Goal: Complete application form

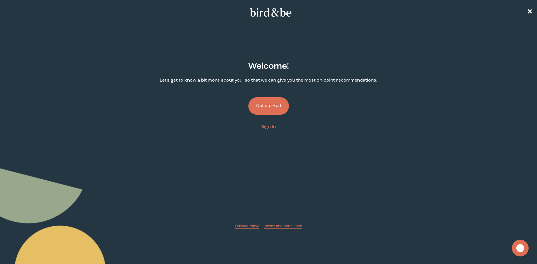
click at [269, 102] on button "Get started" at bounding box center [268, 106] width 41 height 18
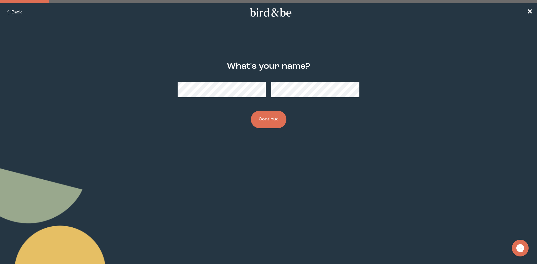
click at [251, 111] on button "Continue" at bounding box center [269, 120] width 36 height 18
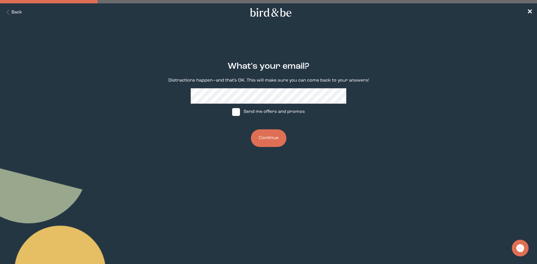
click at [251, 130] on button "Continue" at bounding box center [269, 139] width 36 height 18
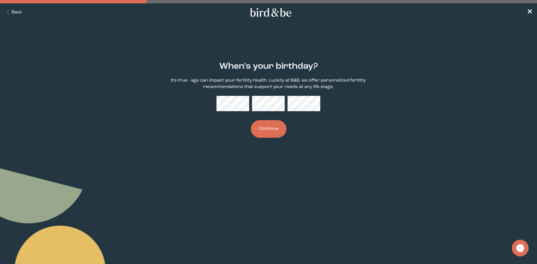
click at [267, 126] on button "Continue" at bounding box center [269, 129] width 36 height 18
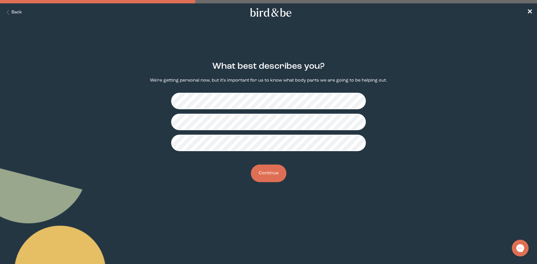
click at [262, 178] on button "Continue" at bounding box center [269, 174] width 36 height 18
click at [273, 174] on button "Continue" at bounding box center [269, 174] width 36 height 18
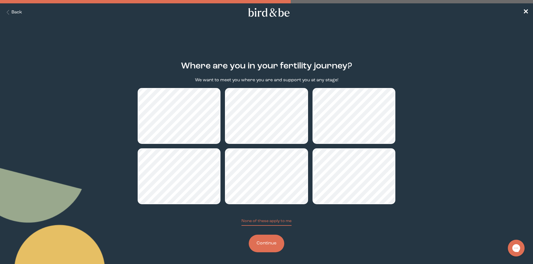
click at [264, 246] on button "Continue" at bounding box center [267, 244] width 36 height 18
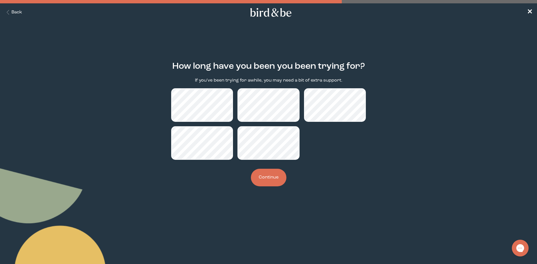
click at [266, 181] on button "Continue" at bounding box center [269, 178] width 36 height 18
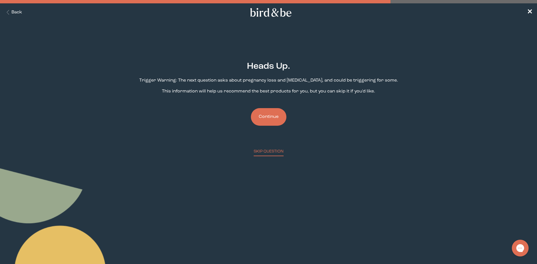
click at [273, 117] on button "Continue" at bounding box center [269, 117] width 36 height 18
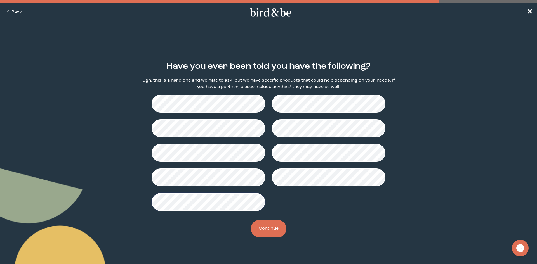
click at [267, 227] on button "Continue" at bounding box center [269, 229] width 36 height 18
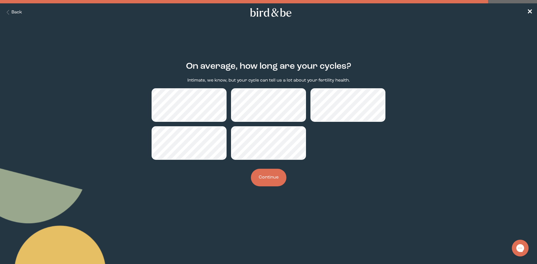
click at [276, 182] on button "Continue" at bounding box center [269, 178] width 36 height 18
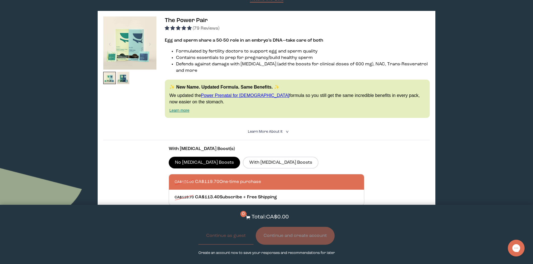
scroll to position [84, 0]
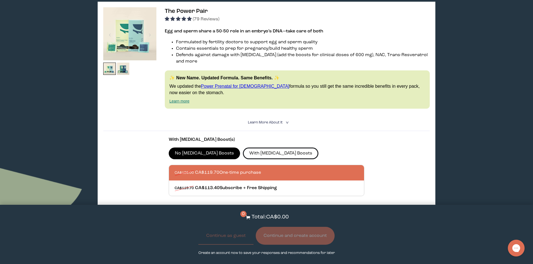
click at [252, 151] on label "With [MEDICAL_DATA] Boosts" at bounding box center [281, 154] width 76 height 12
click at [0, 0] on input "With [MEDICAL_DATA] Boosts" at bounding box center [0, 0] width 0 height 0
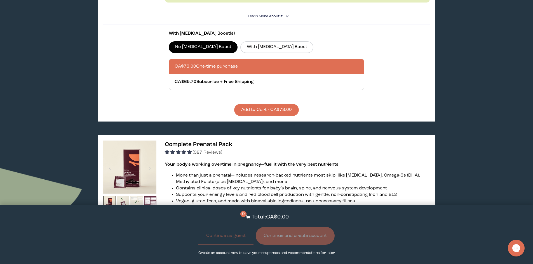
scroll to position [1483, 0]
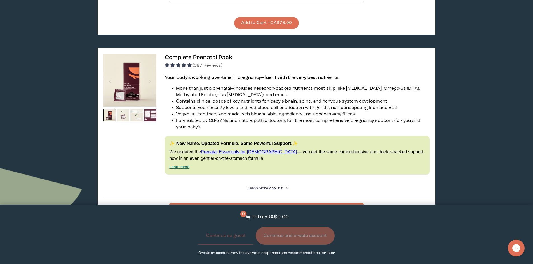
click at [124, 109] on img at bounding box center [123, 115] width 13 height 13
click at [138, 109] on img at bounding box center [136, 115] width 13 height 13
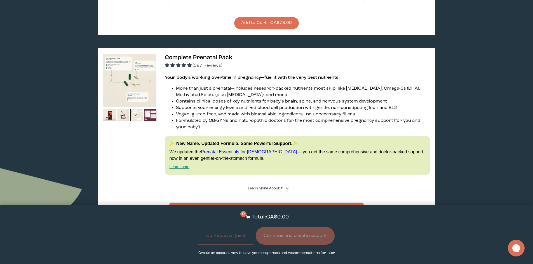
click at [132, 83] on img at bounding box center [129, 80] width 53 height 53
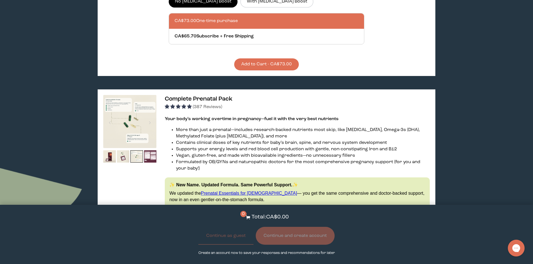
scroll to position [1427, 0]
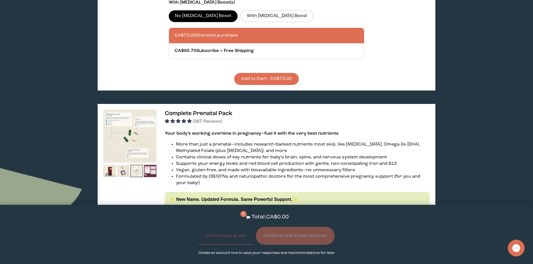
click at [139, 139] on img at bounding box center [129, 136] width 53 height 53
click at [188, 111] on span "Complete Prenatal Pack" at bounding box center [199, 114] width 68 height 6
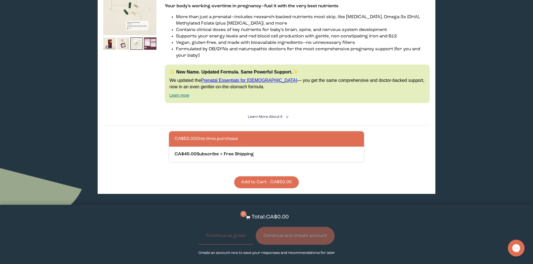
scroll to position [1567, 0]
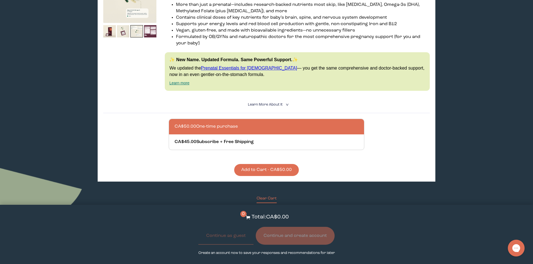
click at [239, 65] on p "We updated the Prenatal Essentials for [DEMOGRAPHIC_DATA] — you get the same co…" at bounding box center [297, 71] width 256 height 13
click at [240, 59] on div "✨ New Name. Updated Formula. Same Powerful Support.✨ We updated the Prenatal Es…" at bounding box center [297, 71] width 265 height 39
click at [243, 66] on link "Prenatal Essentials for [DEMOGRAPHIC_DATA]" at bounding box center [249, 68] width 96 height 5
